Goal: Navigation & Orientation: Understand site structure

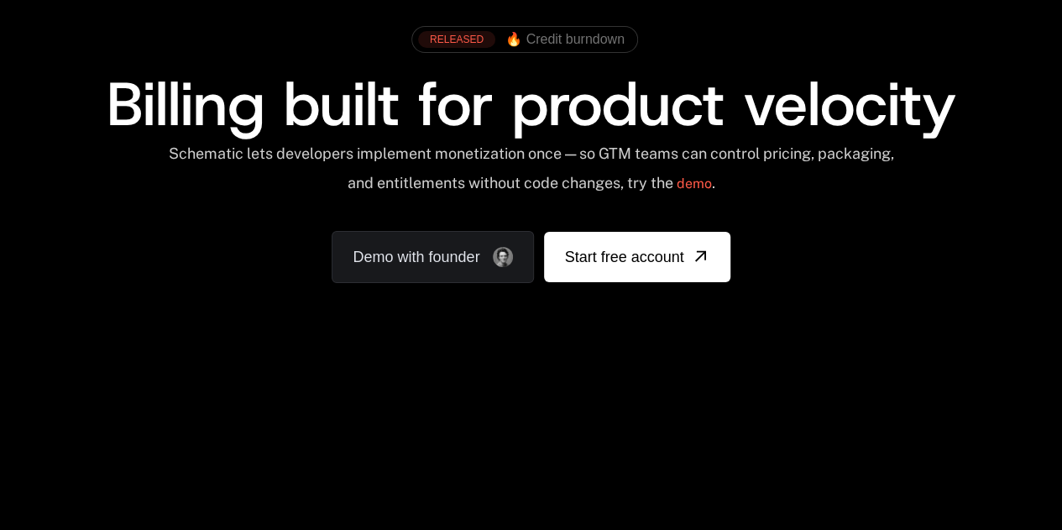
scroll to position [99, 0]
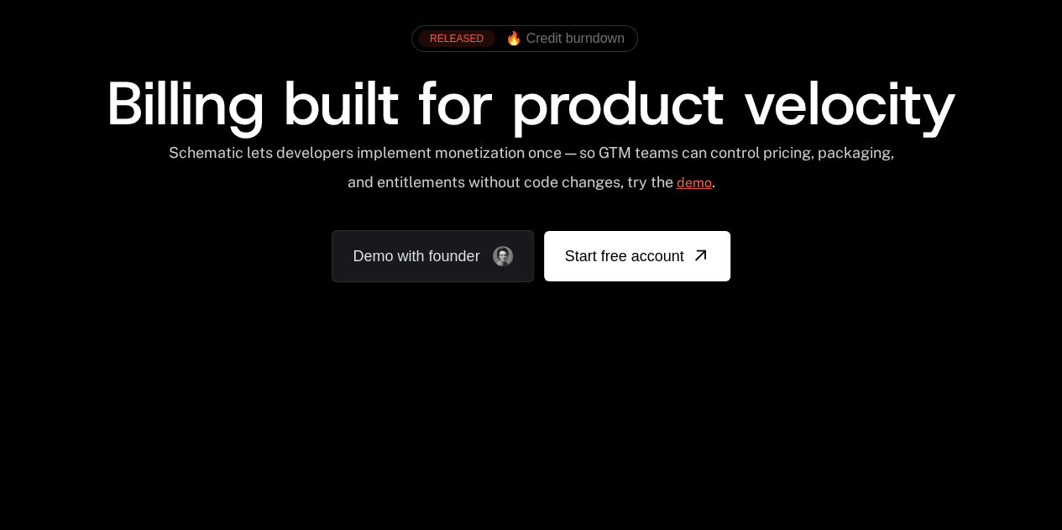
click at [694, 180] on link "demo" at bounding box center [693, 183] width 35 height 40
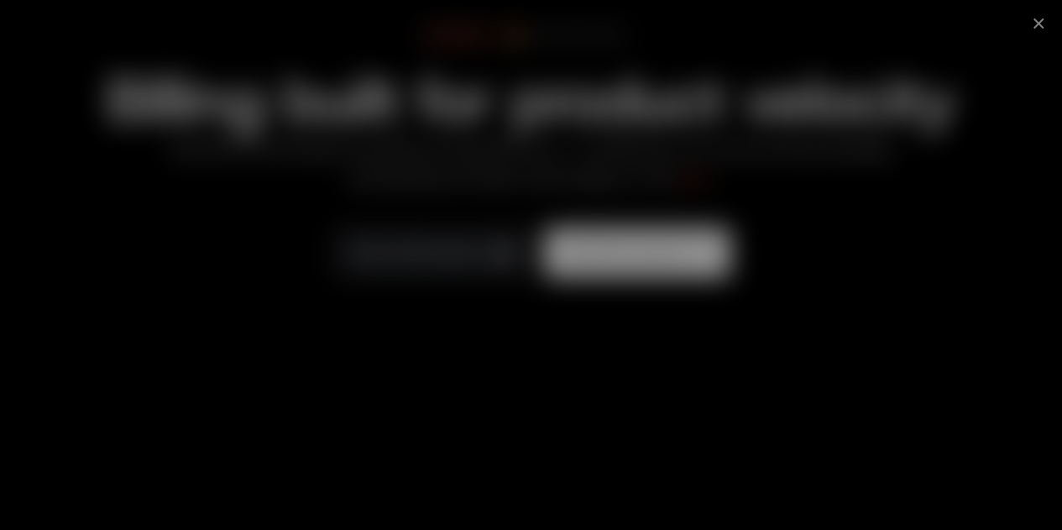
scroll to position [103, 0]
click at [1044, 24] on icon at bounding box center [1038, 23] width 10 height 10
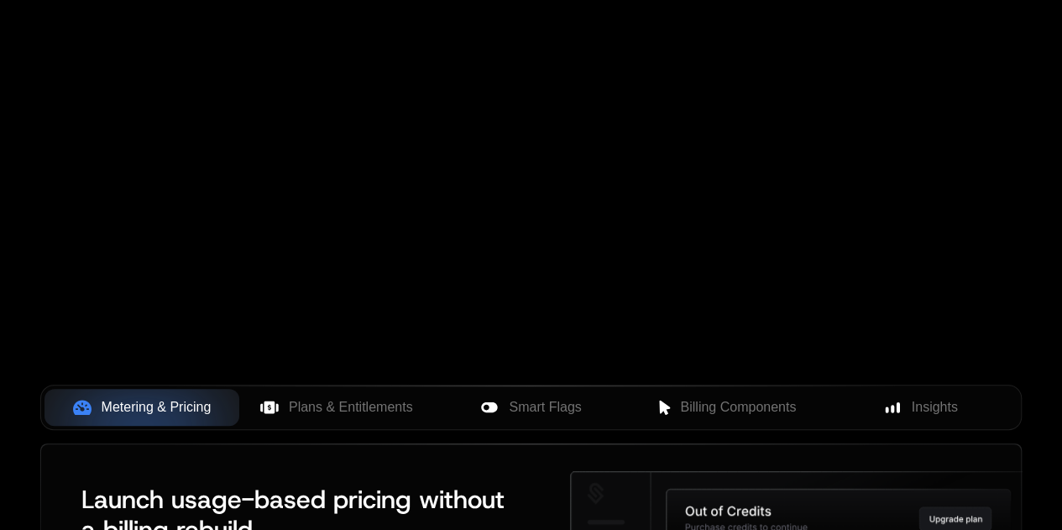
scroll to position [687, 0]
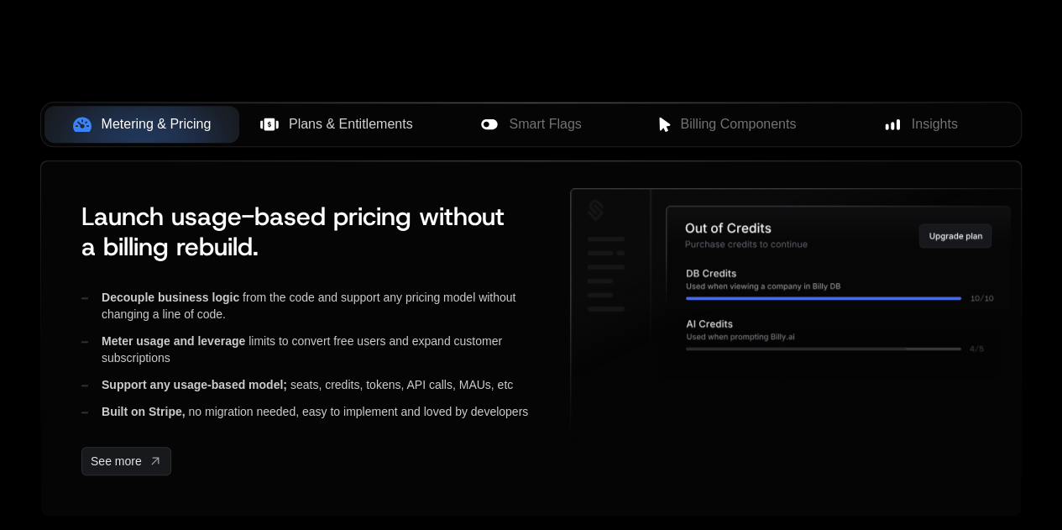
click at [346, 129] on span "Plans & Entitlements" at bounding box center [351, 124] width 124 height 20
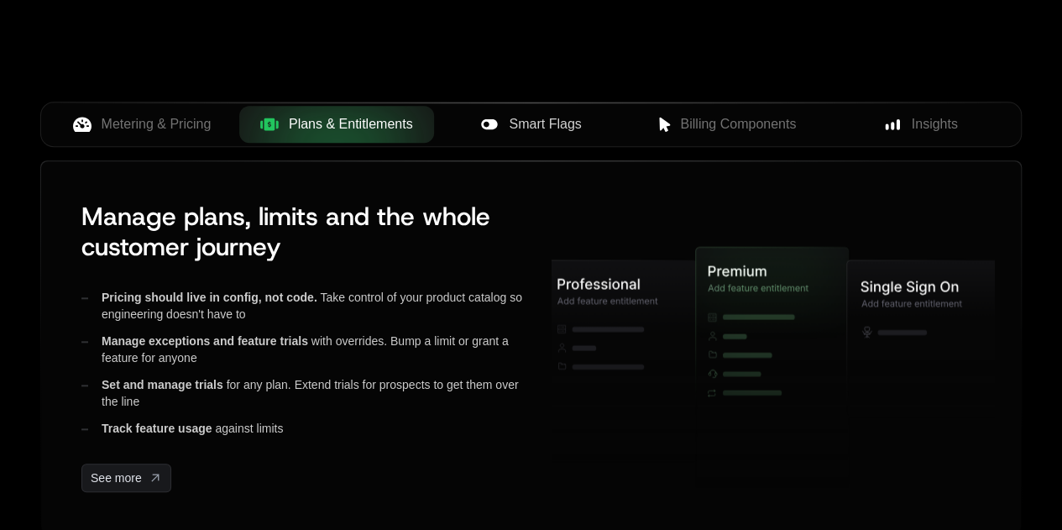
click at [539, 130] on span "Smart Flags" at bounding box center [545, 124] width 72 height 20
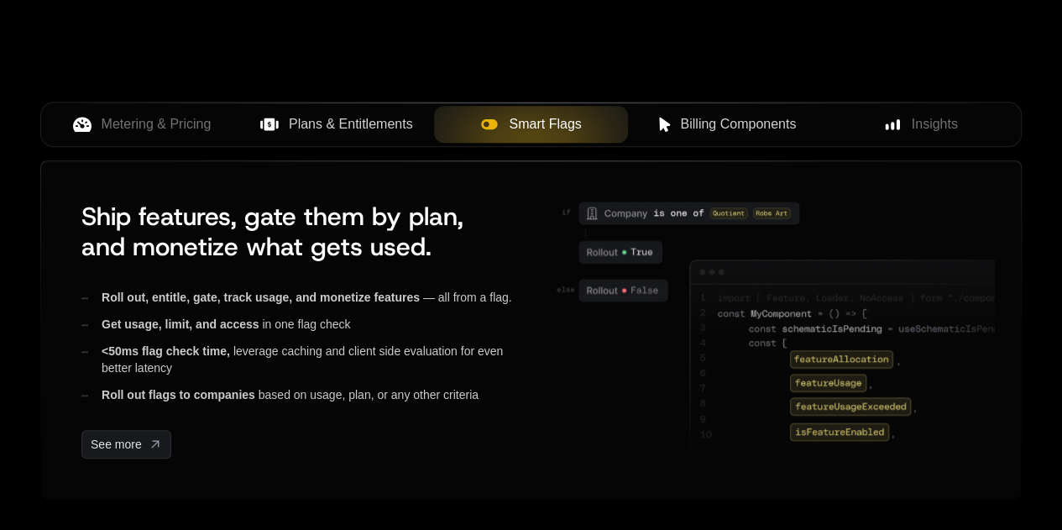
click at [739, 121] on span "Billing Components" at bounding box center [738, 124] width 116 height 20
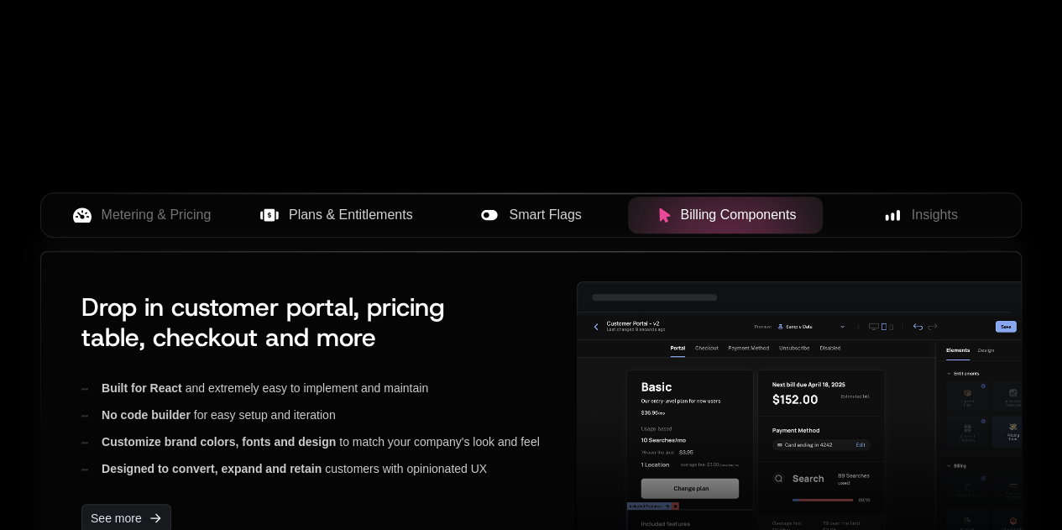
scroll to position [597, 0]
